Goal: Task Accomplishment & Management: Manage account settings

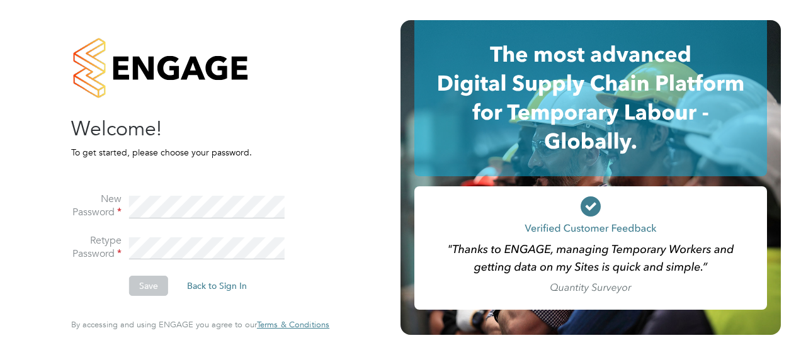
click at [245, 171] on fieldset "New Password Retype Password Save Back to Sign In" at bounding box center [194, 238] width 246 height 140
click at [146, 283] on button "Save" at bounding box center [148, 286] width 39 height 20
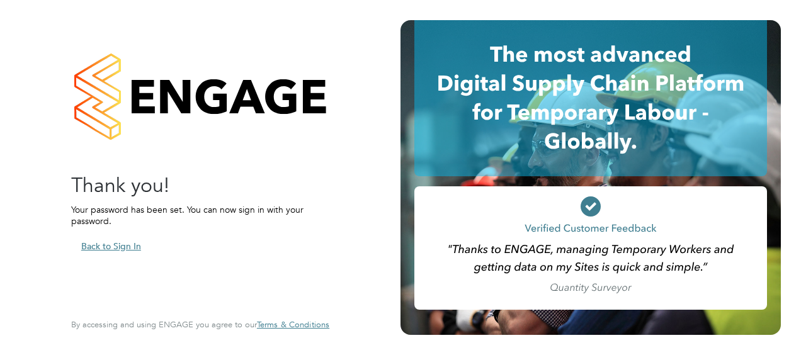
click at [126, 241] on button "Back to Sign In" at bounding box center [111, 246] width 80 height 20
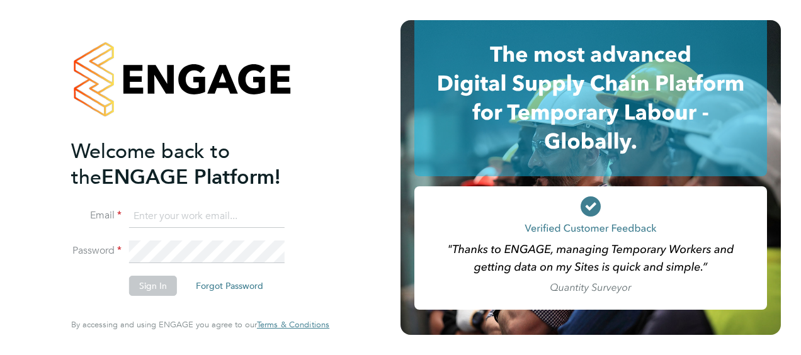
click at [171, 219] on input at bounding box center [207, 216] width 156 height 23
type input "dominic.oneill@vistry.co.uk"
drag, startPoint x: 662, startPoint y: 1, endPoint x: 539, endPoint y: 14, distance: 123.5
click at [539, 14] on div at bounding box center [601, 177] width 401 height 355
click at [397, 69] on div "Welcome back to the ENGAGE Platform! Email dominic.oneill@vistry.co.uk Password…" at bounding box center [200, 177] width 401 height 355
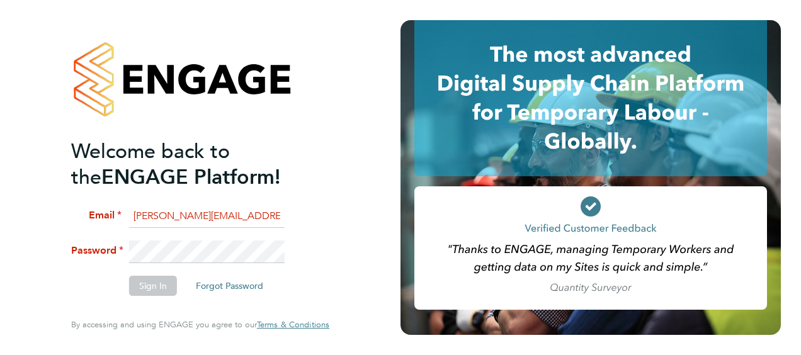
click at [292, 234] on li "Email dominic.oneill@vistry.co.uk" at bounding box center [194, 222] width 246 height 35
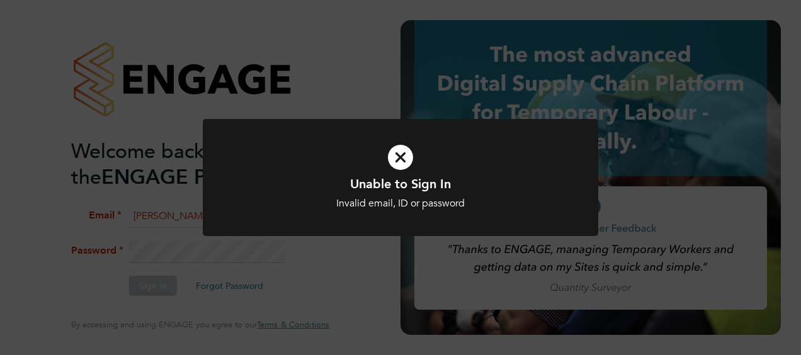
click at [261, 249] on div "Unable to Sign In Invalid email, ID or password Cancel Okay" at bounding box center [401, 185] width 396 height 133
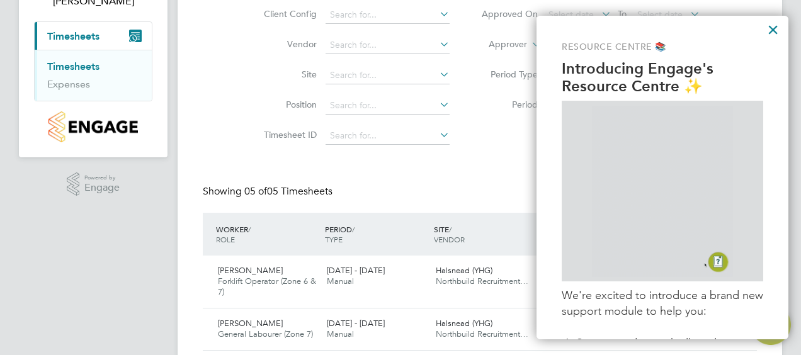
scroll to position [189, 0]
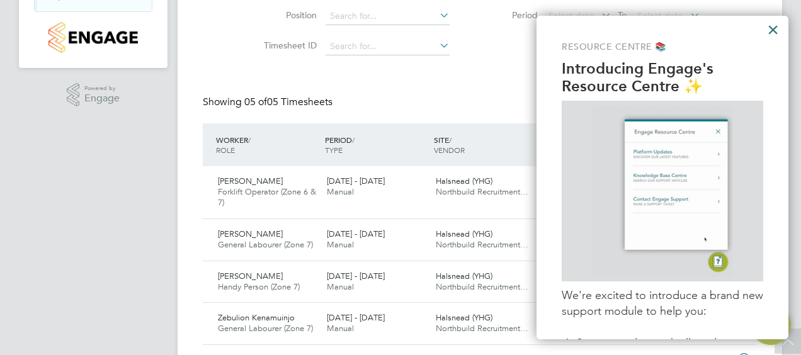
click at [773, 30] on button "×" at bounding box center [773, 30] width 12 height 20
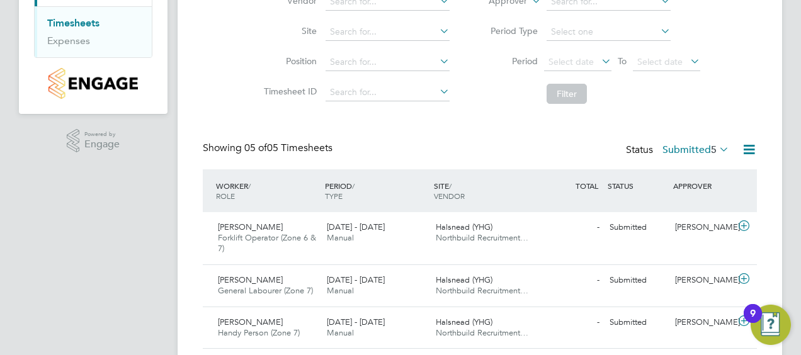
scroll to position [212, 0]
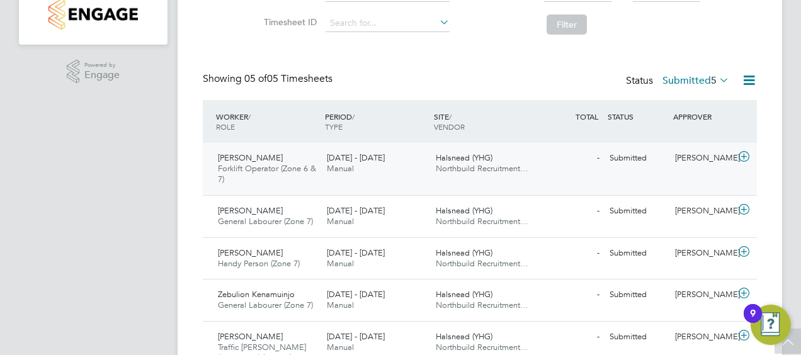
click at [247, 157] on span "[PERSON_NAME]" at bounding box center [250, 157] width 65 height 11
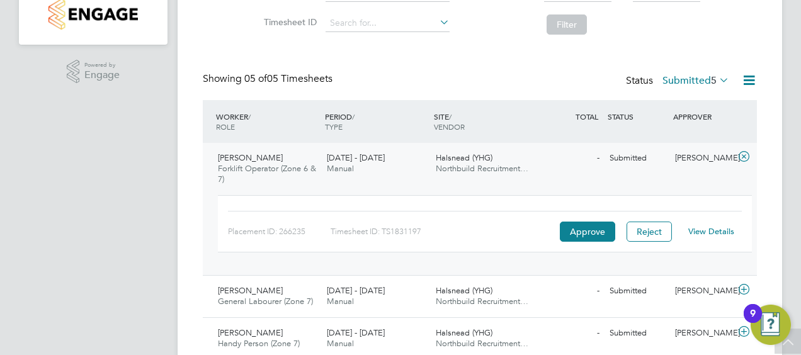
click at [705, 229] on link "View Details" at bounding box center [711, 231] width 46 height 11
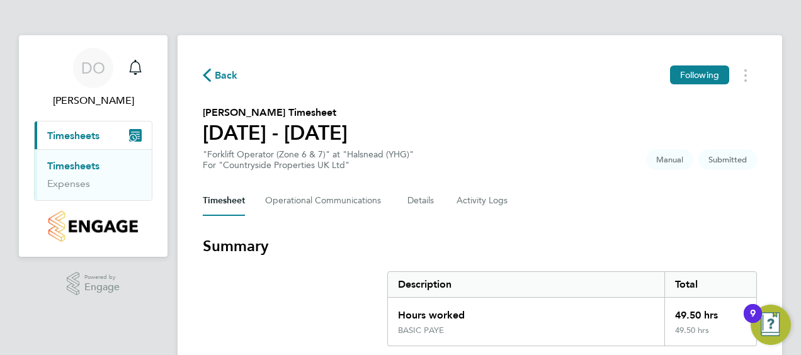
click at [226, 77] on span "Back" at bounding box center [226, 75] width 23 height 15
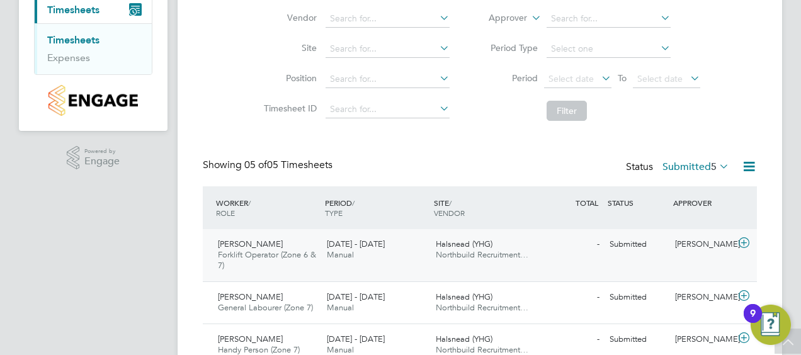
click at [644, 244] on div "Submitted" at bounding box center [638, 244] width 66 height 21
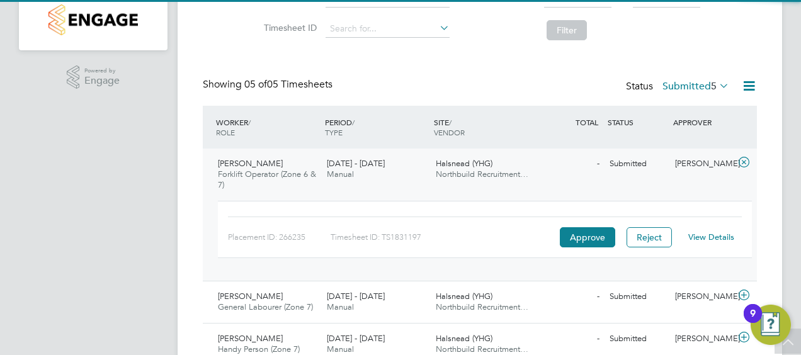
scroll to position [252, 0]
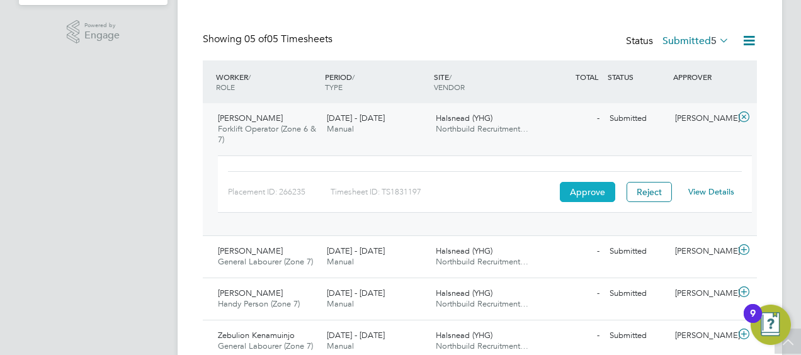
click at [586, 186] on button "Approve" at bounding box center [587, 192] width 55 height 20
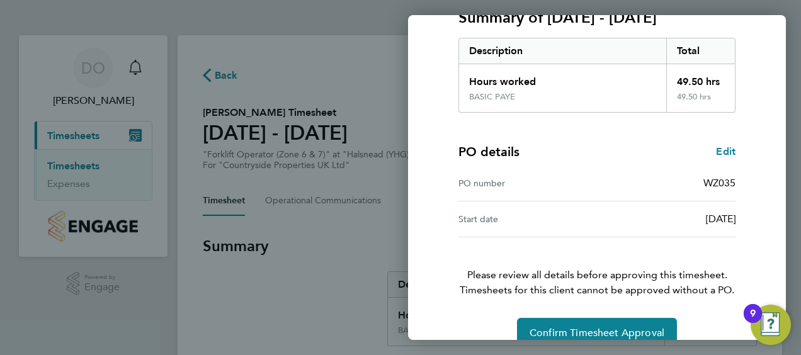
scroll to position [211, 0]
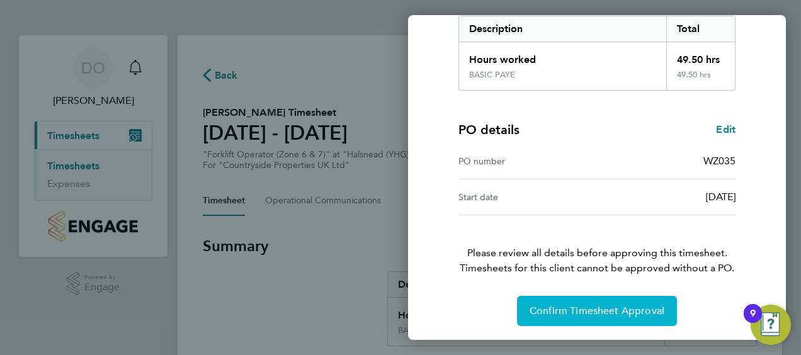
click at [592, 296] on button "Confirm Timesheet Approval" at bounding box center [597, 311] width 160 height 30
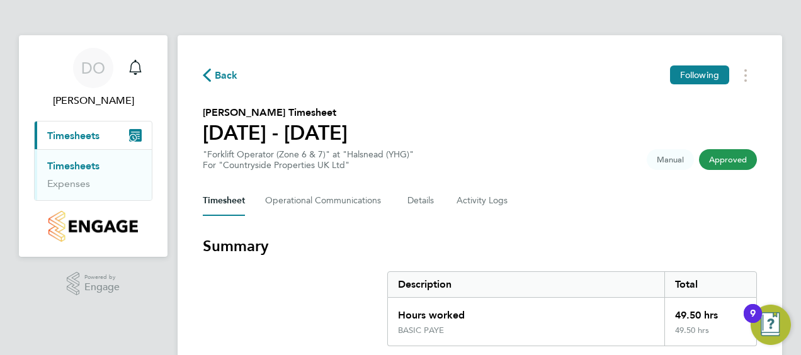
click at [222, 77] on span "Back" at bounding box center [226, 75] width 23 height 15
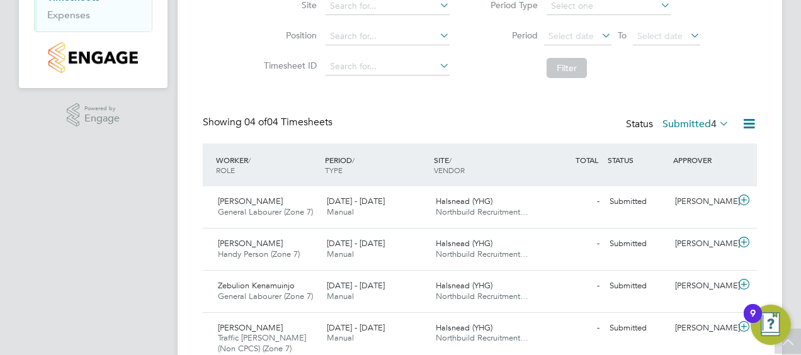
scroll to position [189, 0]
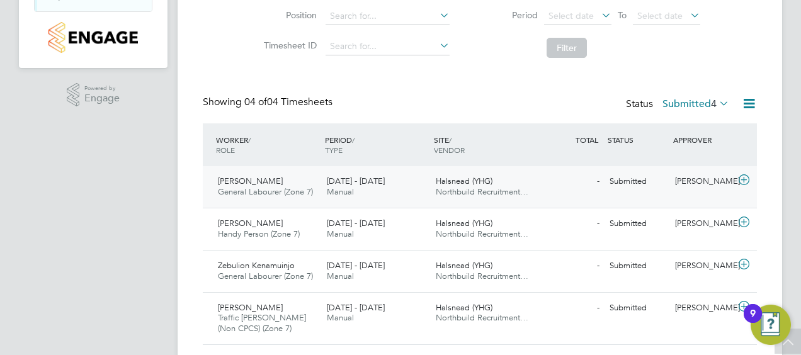
click at [337, 183] on span "22 - 28 Sep 2025" at bounding box center [356, 181] width 58 height 11
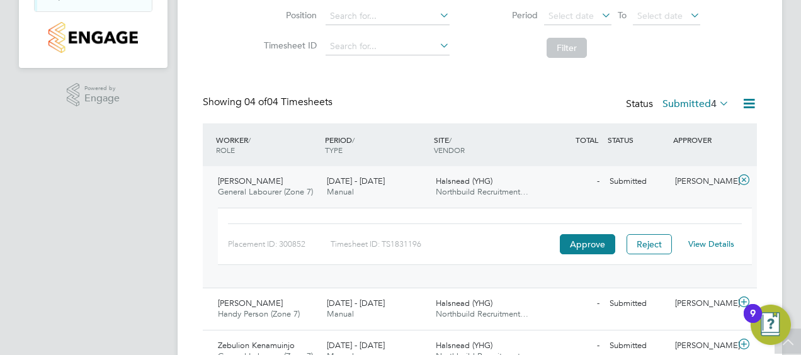
click at [705, 243] on link "View Details" at bounding box center [711, 244] width 46 height 11
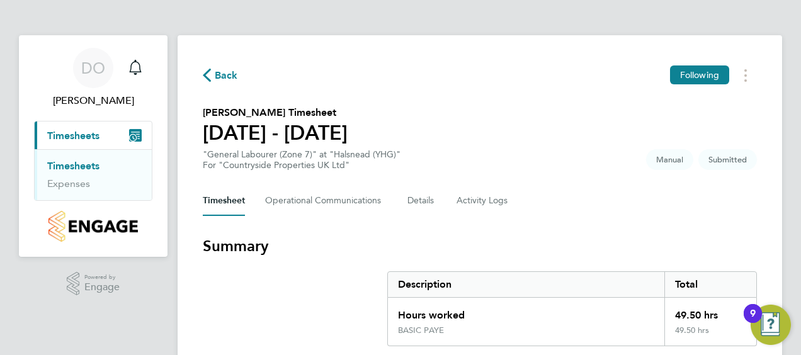
click at [228, 71] on span "Back" at bounding box center [226, 75] width 23 height 15
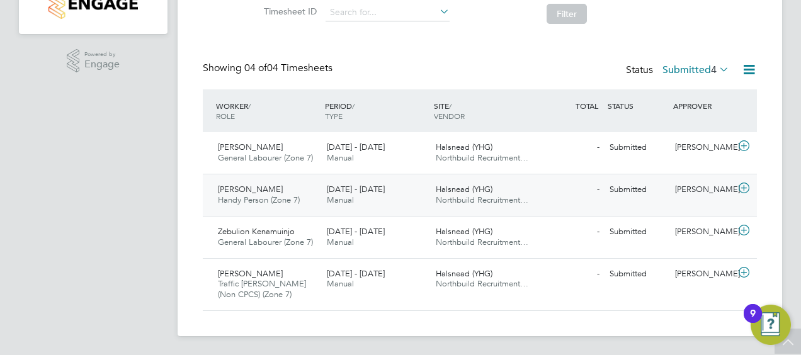
click at [246, 197] on span "Handy Person (Zone 7)" at bounding box center [259, 200] width 82 height 11
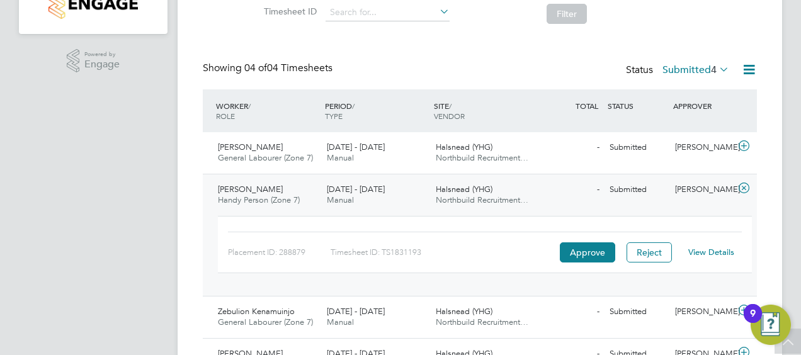
click at [713, 251] on link "View Details" at bounding box center [711, 252] width 46 height 11
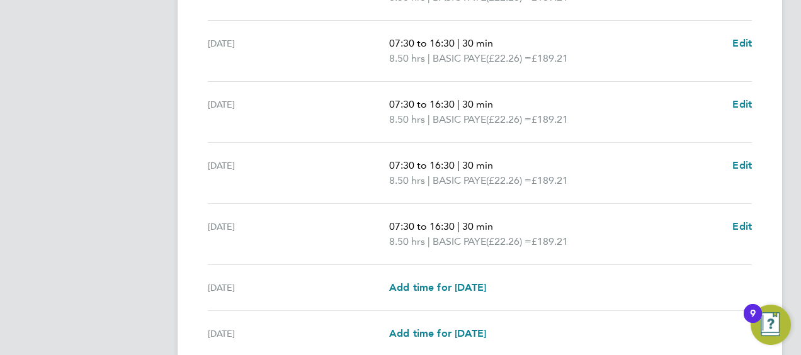
scroll to position [562, 0]
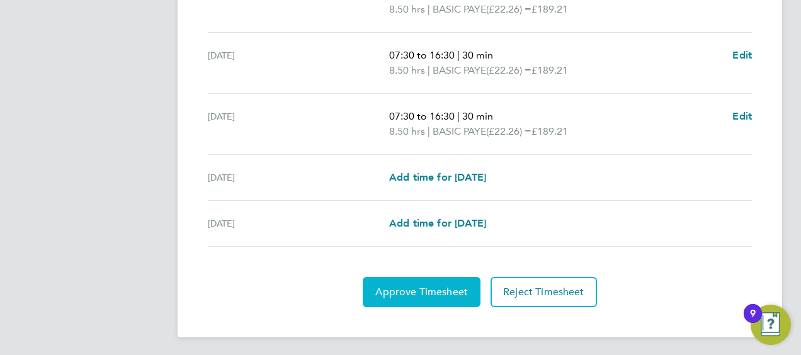
click at [435, 292] on span "Approve Timesheet" at bounding box center [421, 292] width 93 height 13
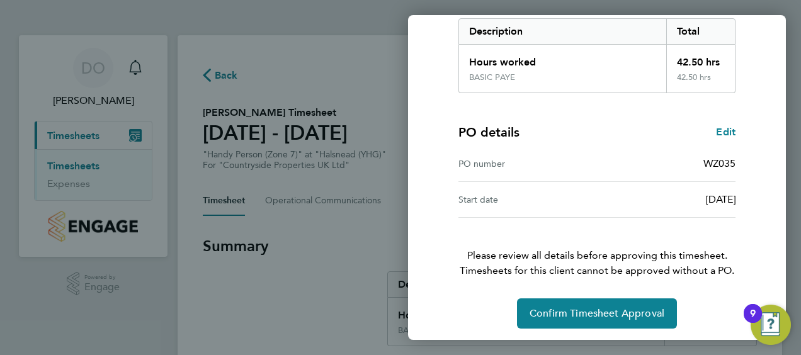
scroll to position [211, 0]
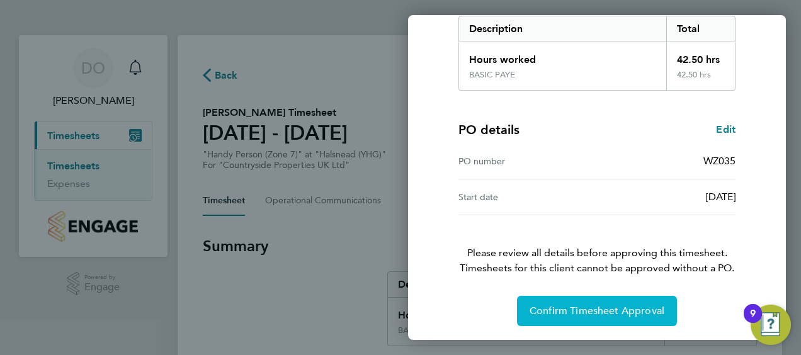
click at [559, 305] on span "Confirm Timesheet Approval" at bounding box center [597, 311] width 135 height 13
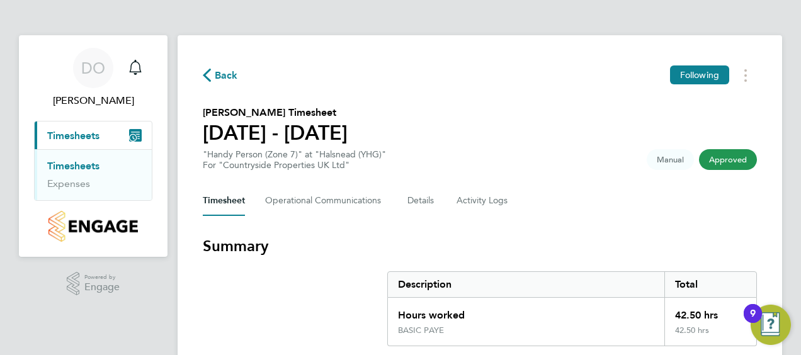
click at [214, 69] on span "Back" at bounding box center [220, 75] width 35 height 12
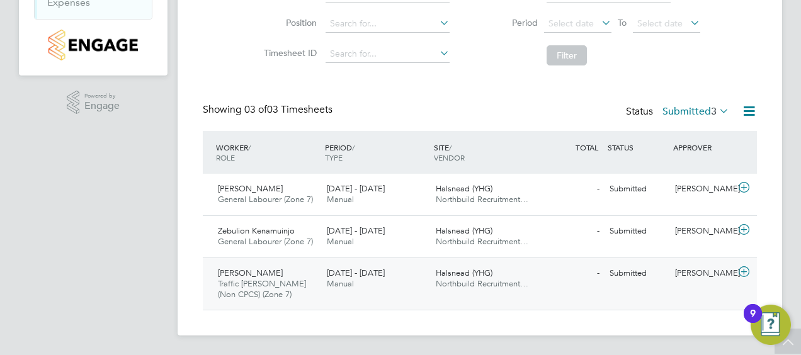
click at [281, 279] on span "Traffic [PERSON_NAME] (Non CPCS) (Zone 7)" at bounding box center [262, 288] width 88 height 21
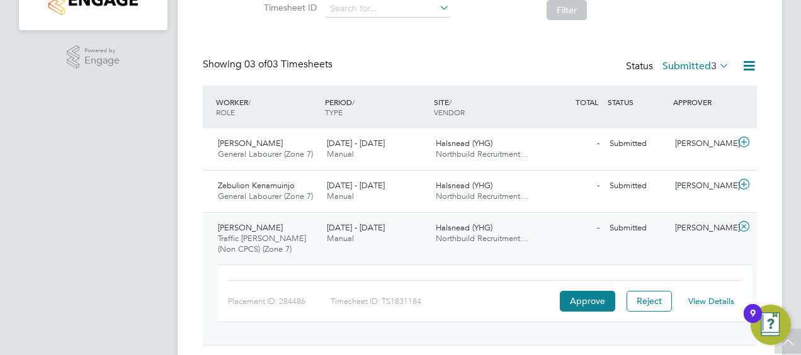
scroll to position [261, 0]
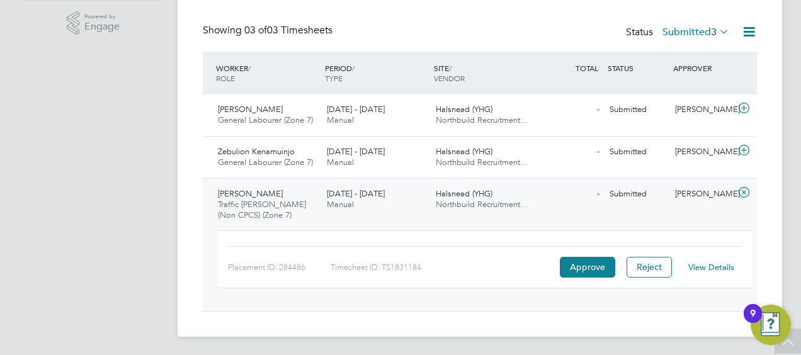
click at [708, 260] on div "View Details" at bounding box center [711, 268] width 62 height 20
click at [708, 265] on link "View Details" at bounding box center [711, 267] width 46 height 11
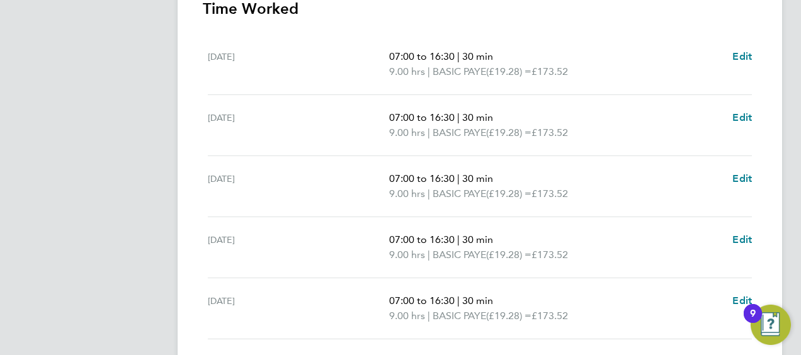
scroll to position [578, 0]
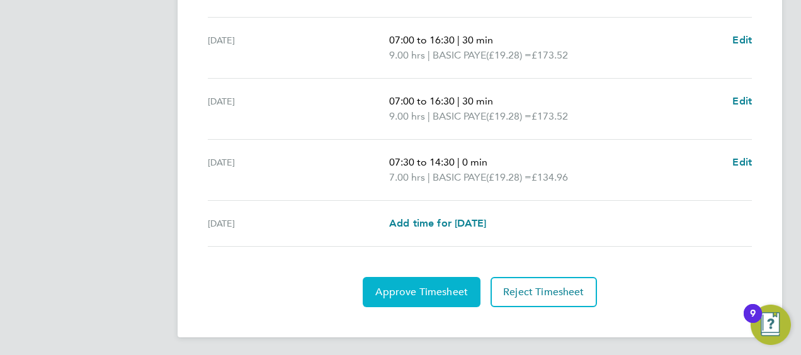
click at [399, 294] on span "Approve Timesheet" at bounding box center [421, 292] width 93 height 13
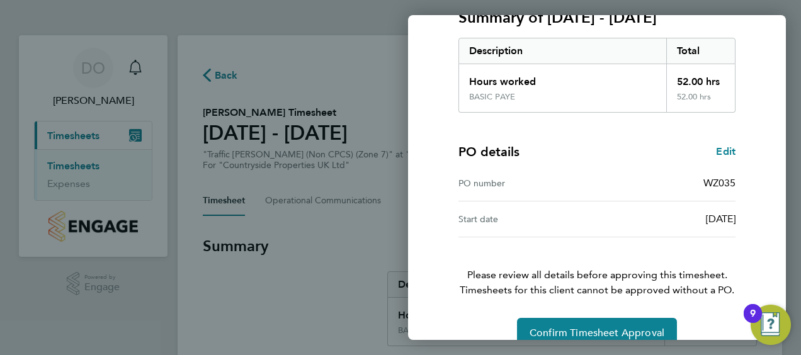
scroll to position [211, 0]
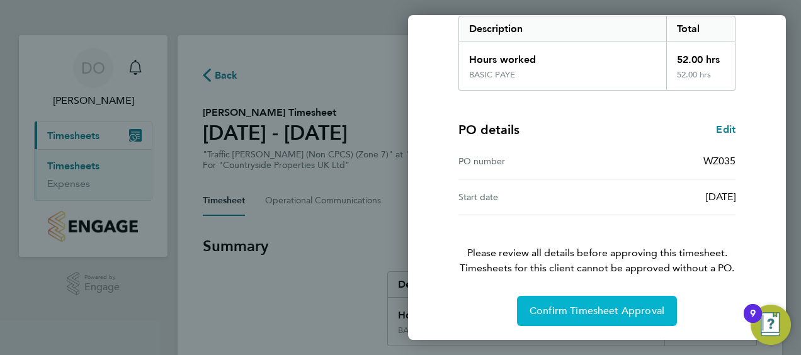
click at [571, 306] on span "Confirm Timesheet Approval" at bounding box center [597, 311] width 135 height 13
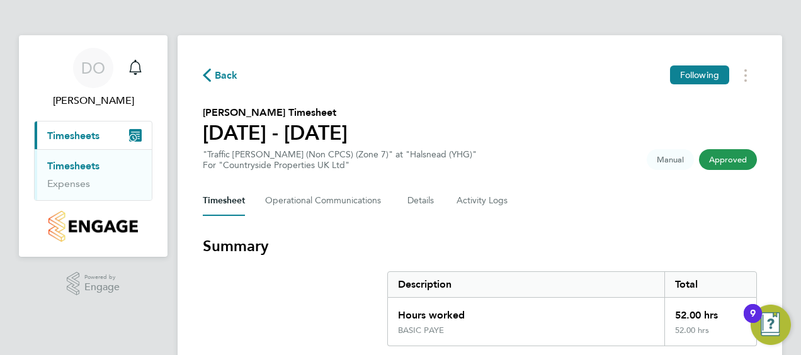
click at [212, 76] on span "Back" at bounding box center [220, 75] width 35 height 12
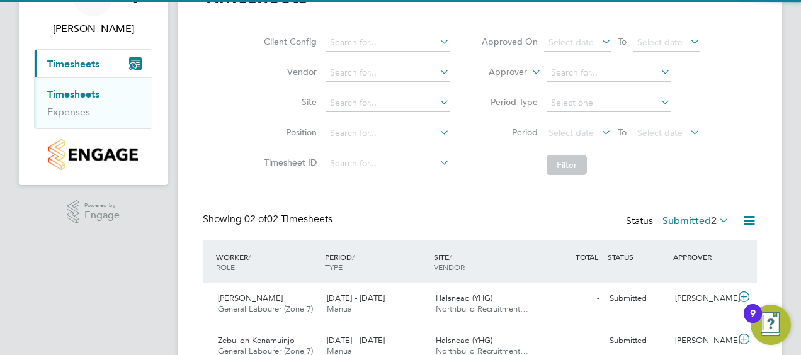
scroll to position [128, 0]
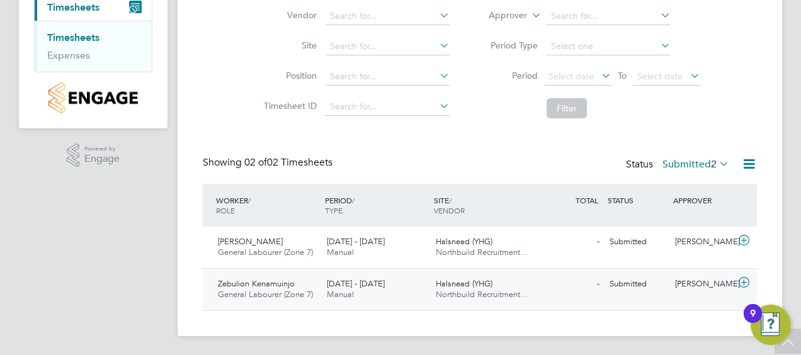
click at [258, 287] on span "Zebulion Kenamuinjo" at bounding box center [256, 283] width 77 height 11
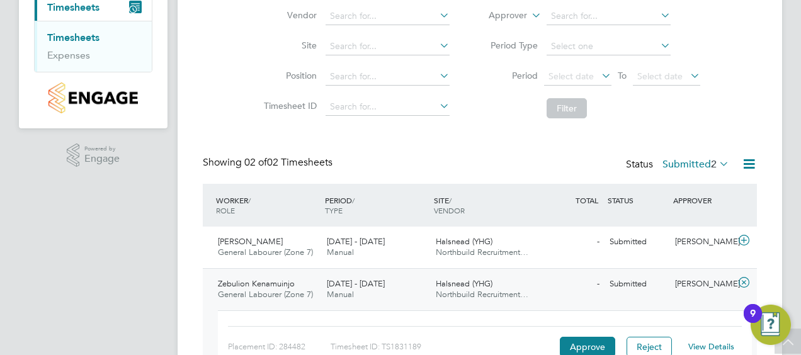
scroll to position [208, 0]
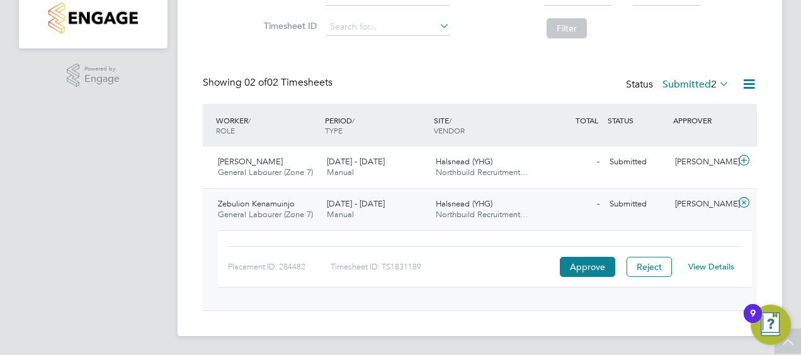
drag, startPoint x: 714, startPoint y: 257, endPoint x: 709, endPoint y: 266, distance: 10.2
click at [714, 257] on div "View Details" at bounding box center [711, 267] width 62 height 20
click at [709, 266] on link "View Details" at bounding box center [711, 266] width 46 height 11
click at [403, 52] on div "Timesheets Client Config Vendor Site Position Timesheet ID Approved On Select d…" at bounding box center [480, 79] width 554 height 464
click at [488, 81] on div "Showing 02 of 02 Timesheets Status Submitted 2" at bounding box center [480, 90] width 554 height 28
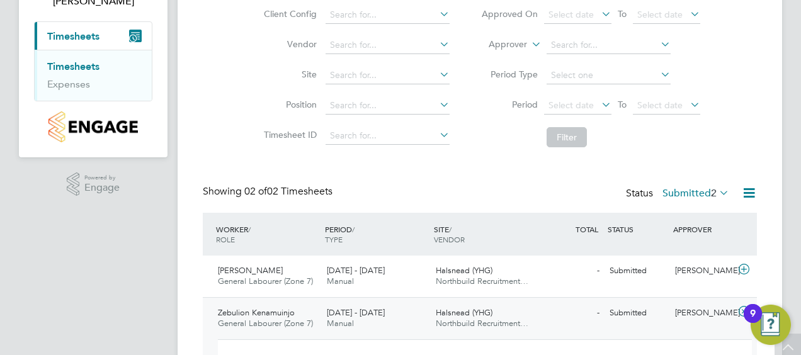
scroll to position [0, 0]
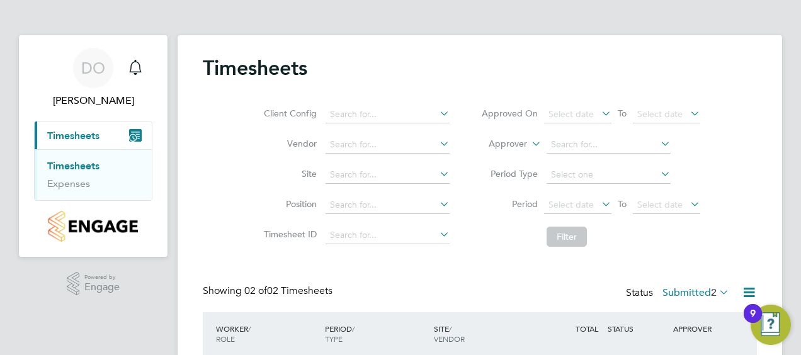
click at [76, 135] on span "Timesheets" at bounding box center [73, 136] width 52 height 12
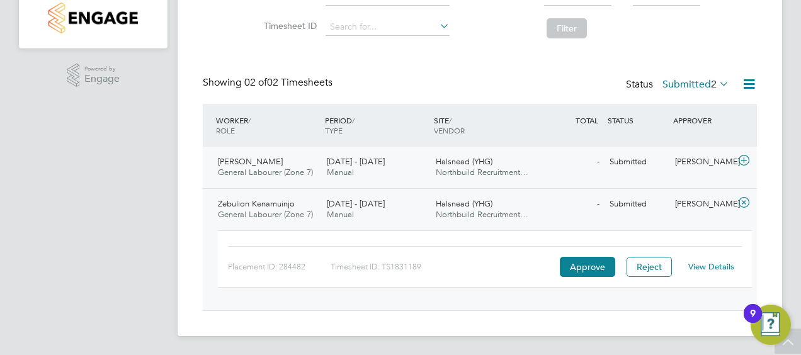
scroll to position [83, 0]
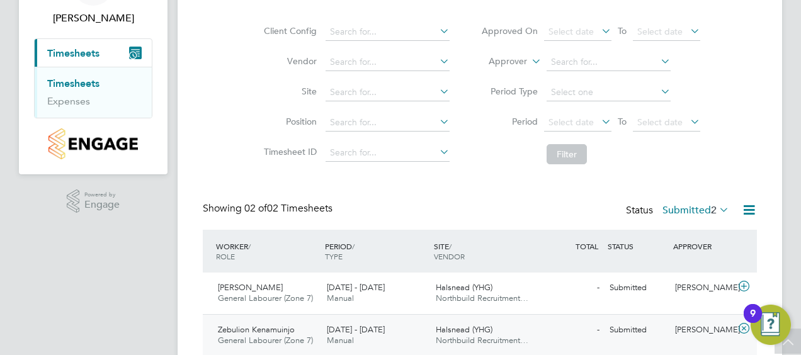
click at [74, 49] on span "Timesheets" at bounding box center [73, 53] width 52 height 12
click at [84, 50] on span "Timesheets" at bounding box center [73, 53] width 52 height 12
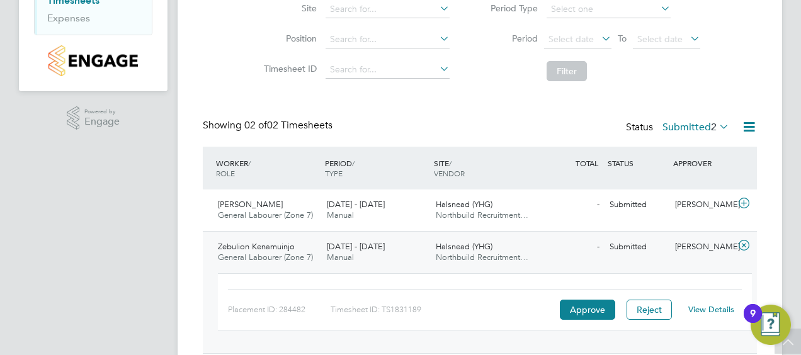
scroll to position [208, 0]
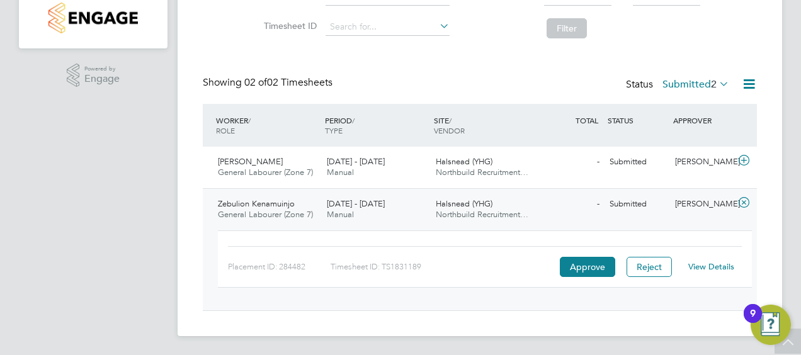
click at [630, 204] on div "Submitted" at bounding box center [638, 204] width 66 height 21
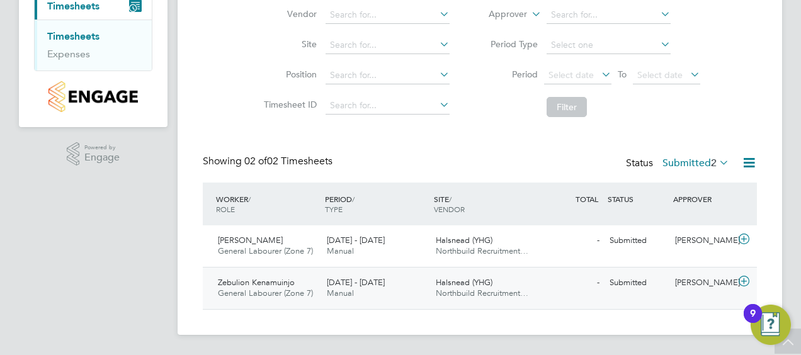
scroll to position [128, 0]
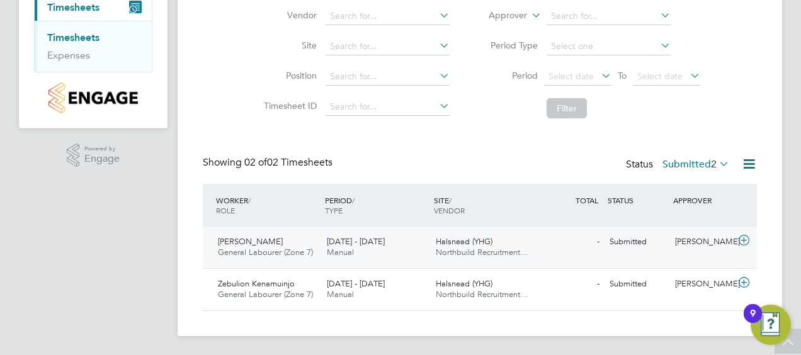
click at [341, 228] on div "Karl Wall General Labourer (Zone 7) 22 - 28 Sep 2025 22 - 28 Sep 2025 Manual Ha…" at bounding box center [480, 248] width 554 height 42
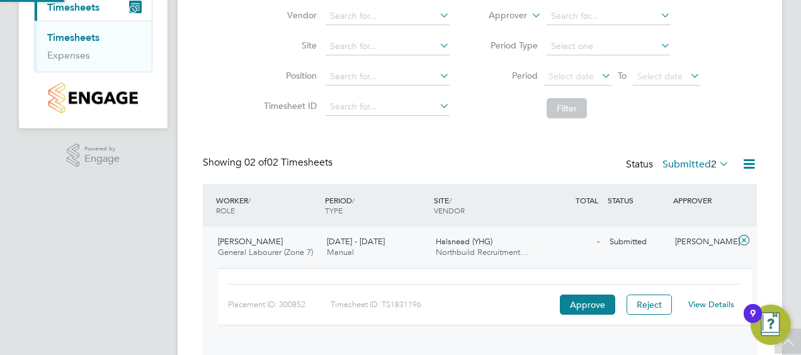
scroll to position [208, 0]
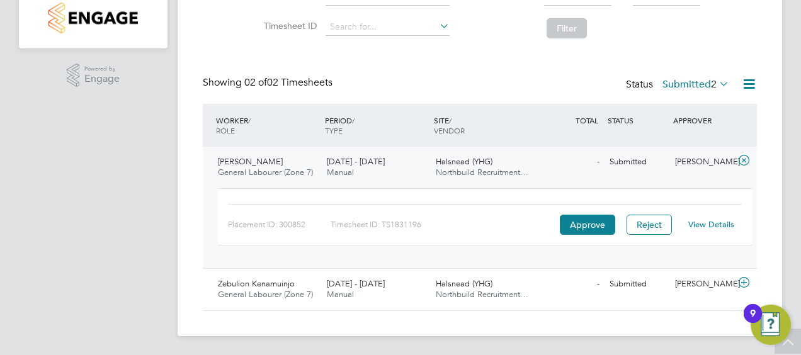
click at [484, 60] on div "Timesheets Client Config Vendor Site Position Timesheet ID Approved On Select d…" at bounding box center [480, 79] width 554 height 464
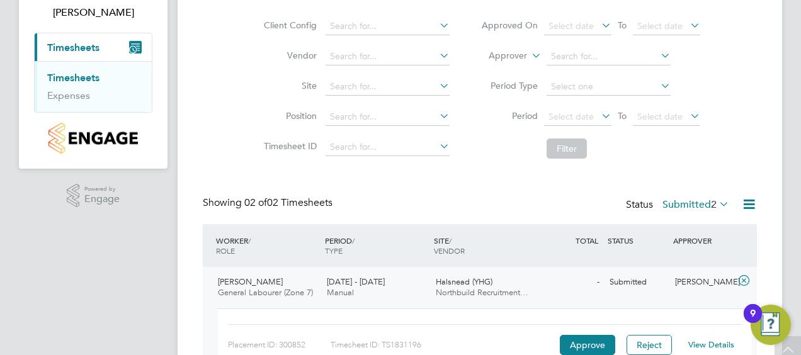
scroll to position [20, 0]
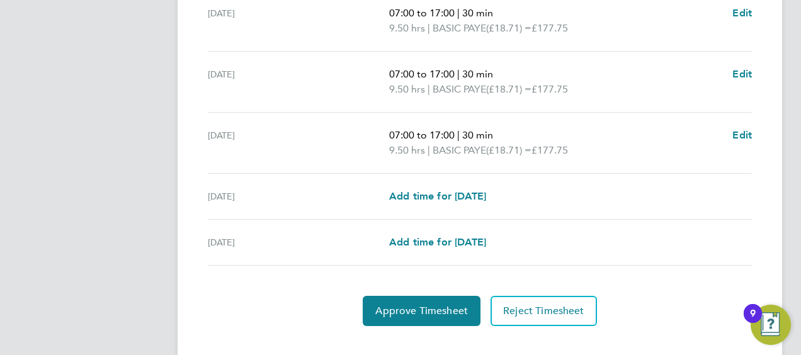
scroll to position [562, 0]
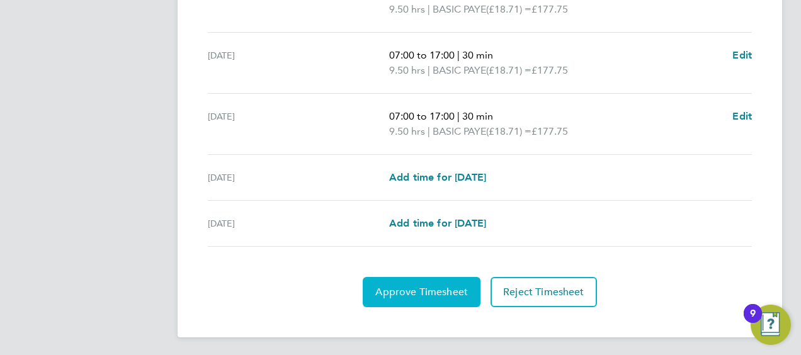
click at [387, 294] on span "Approve Timesheet" at bounding box center [421, 292] width 93 height 13
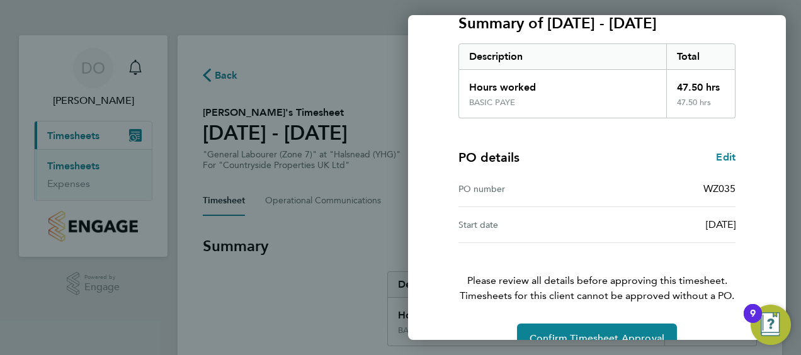
scroll to position [211, 0]
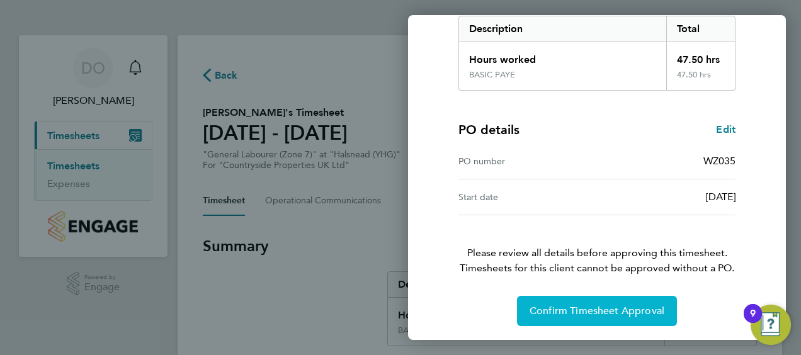
click at [576, 306] on span "Confirm Timesheet Approval" at bounding box center [597, 311] width 135 height 13
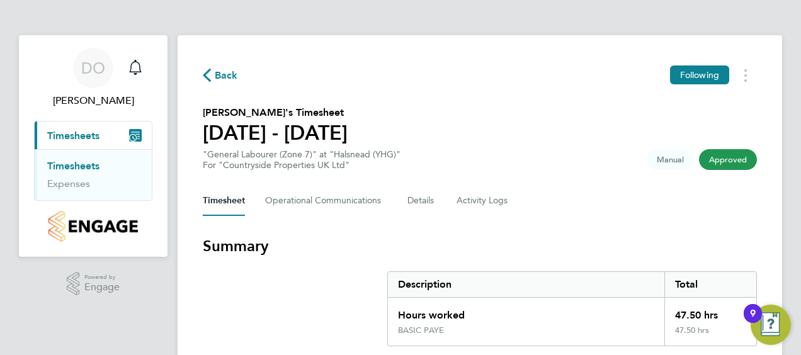
click at [226, 71] on span "Back" at bounding box center [226, 75] width 23 height 15
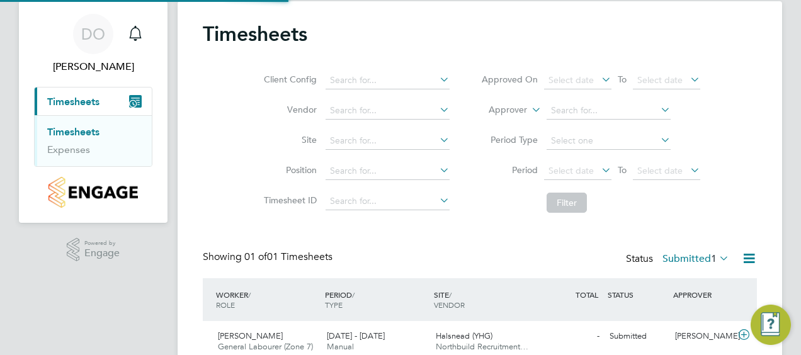
scroll to position [87, 0]
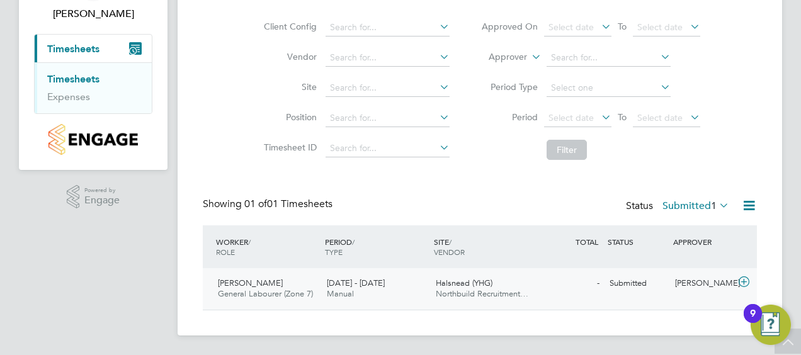
click at [382, 297] on div "22 - 28 Sep 2025 Manual" at bounding box center [376, 288] width 109 height 31
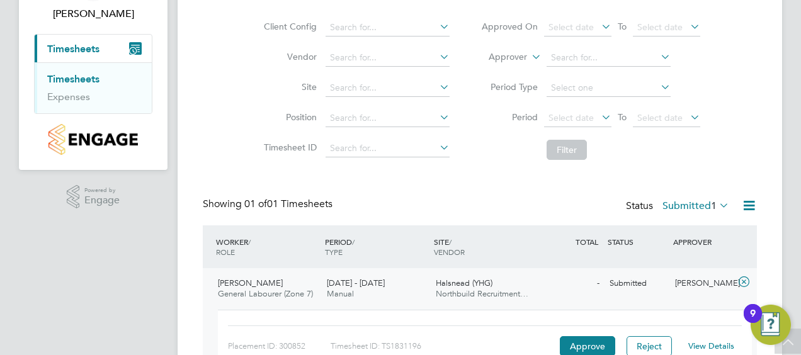
click at [705, 343] on link "View Details" at bounding box center [711, 346] width 46 height 11
drag, startPoint x: 705, startPoint y: 343, endPoint x: 803, endPoint y: 103, distance: 259.9
click at [801, 103] on html "DO Dominic O'Neill Notifications Applications: Current page: Timesheets Timeshe…" at bounding box center [400, 174] width 801 height 523
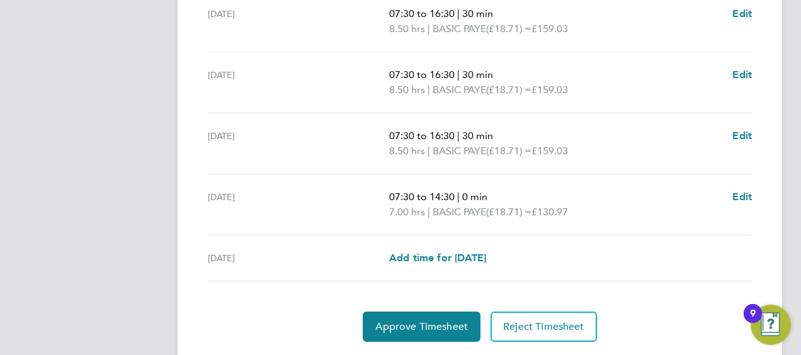
scroll to position [578, 0]
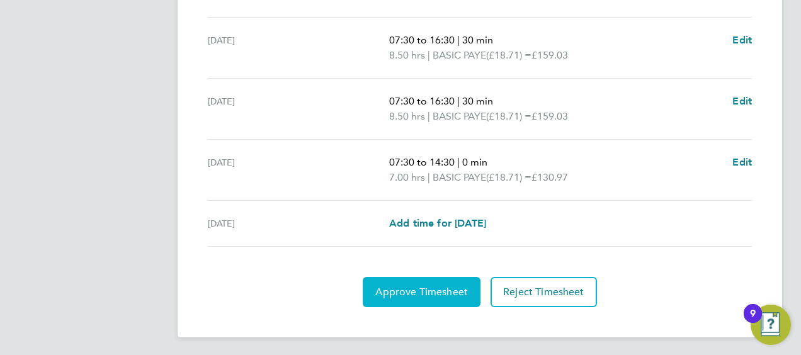
click at [413, 295] on span "Approve Timesheet" at bounding box center [421, 292] width 93 height 13
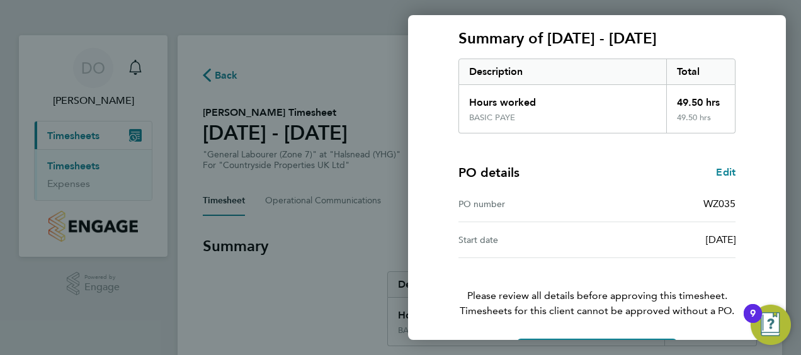
scroll to position [189, 0]
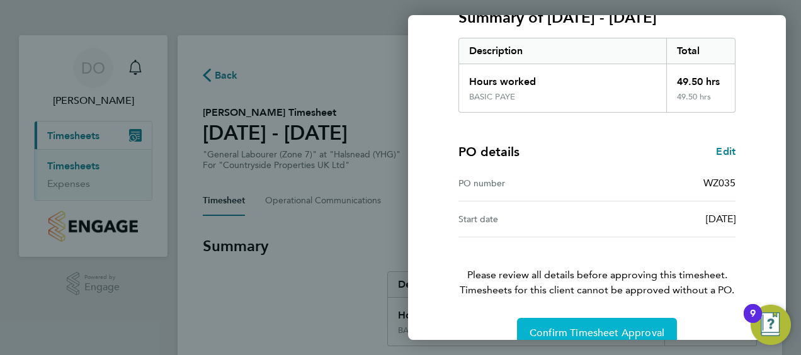
click at [562, 320] on button "Confirm Timesheet Approval" at bounding box center [597, 333] width 160 height 30
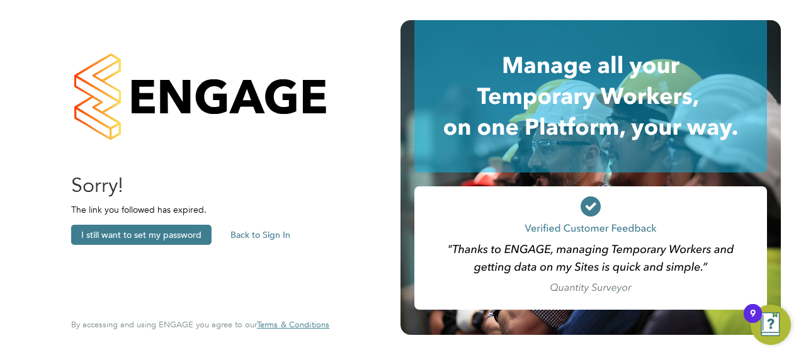
click at [264, 226] on button "Back to Sign In" at bounding box center [260, 235] width 80 height 20
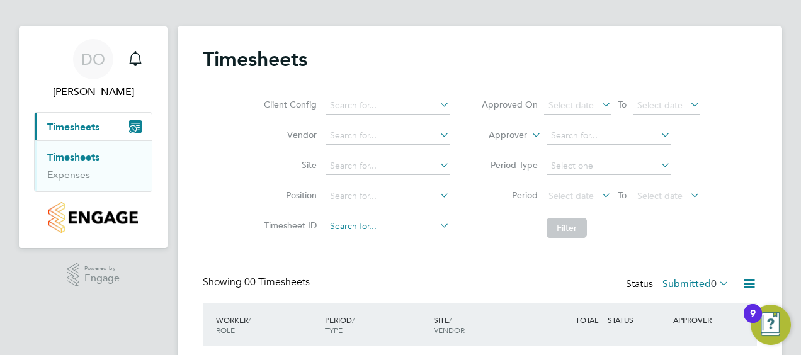
scroll to position [63, 0]
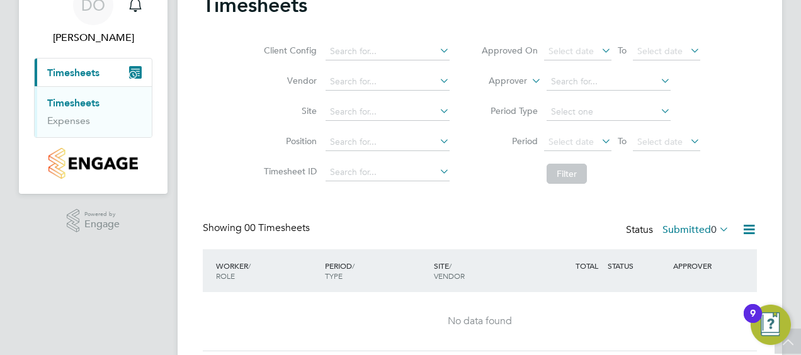
click at [88, 68] on span "Timesheets" at bounding box center [73, 73] width 52 height 12
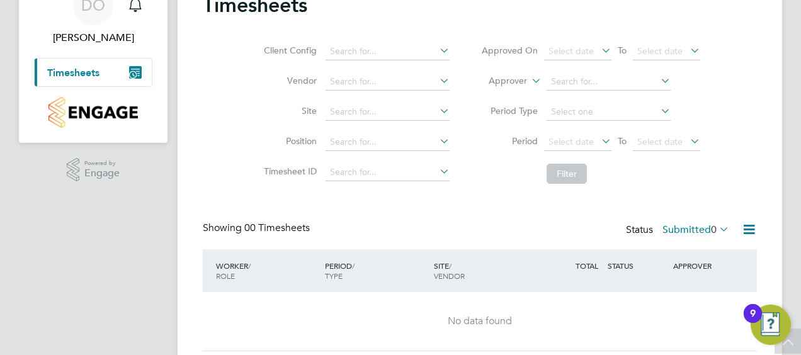
click at [136, 78] on button "Current page: Timesheets" at bounding box center [93, 73] width 117 height 28
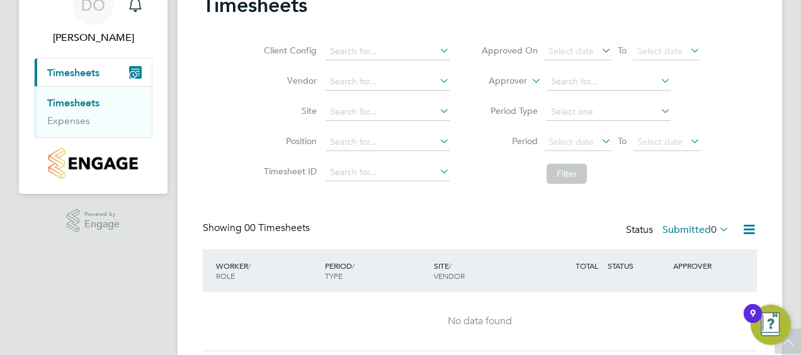
click at [85, 98] on link "Timesheets" at bounding box center [73, 103] width 52 height 12
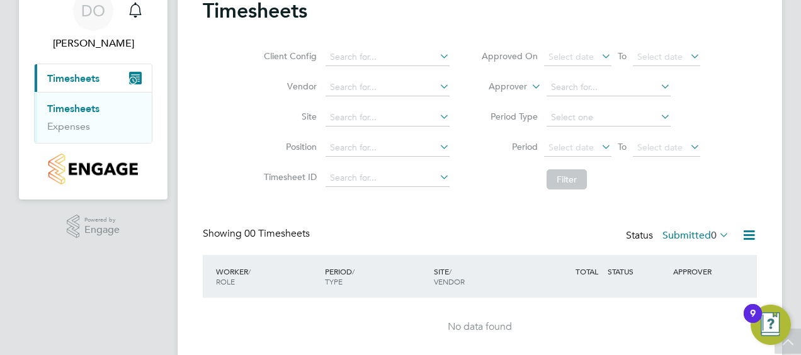
scroll to position [0, 0]
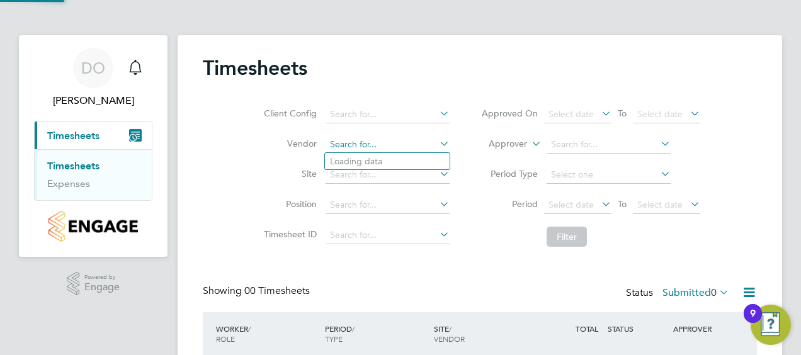
click at [355, 147] on input at bounding box center [388, 145] width 124 height 18
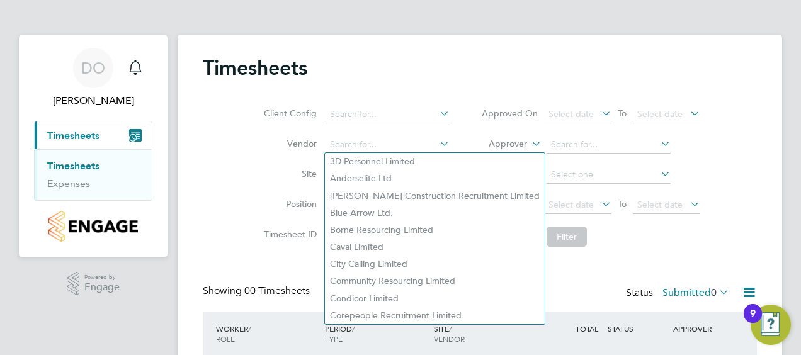
click at [270, 165] on li "Site" at bounding box center [354, 175] width 221 height 30
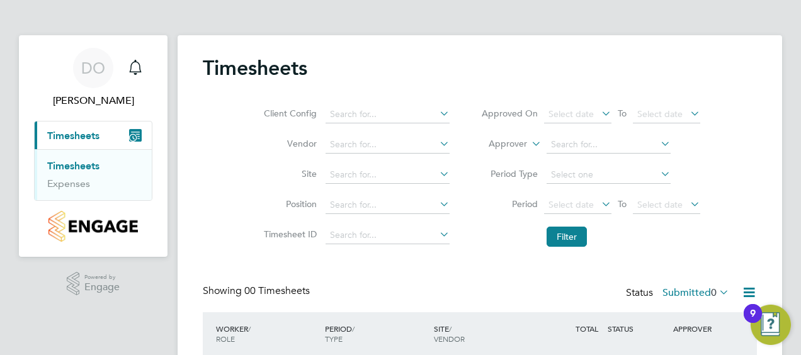
click at [649, 4] on app-barbie "Timesheets Client Config Vendor Site Position Timesheet ID Approved On Select d…" at bounding box center [480, 220] width 605 height 440
